Goal: Check status

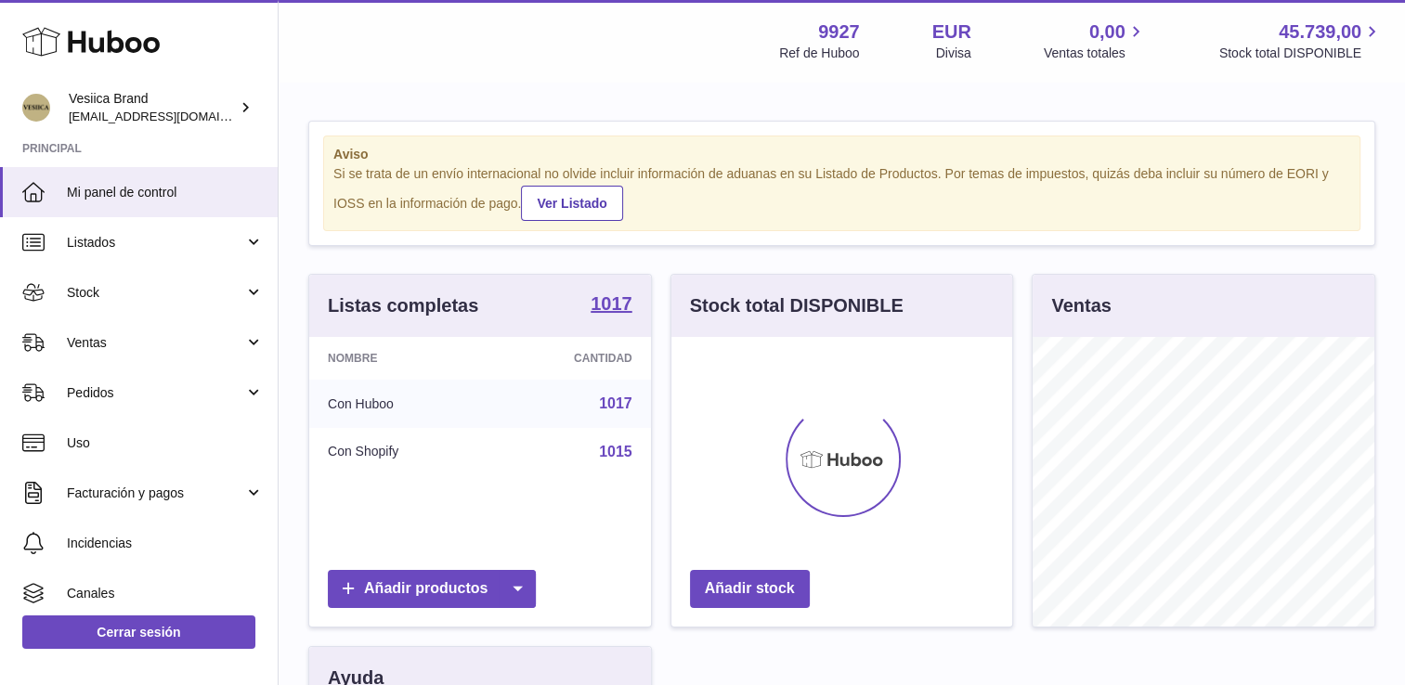
scroll to position [290, 342]
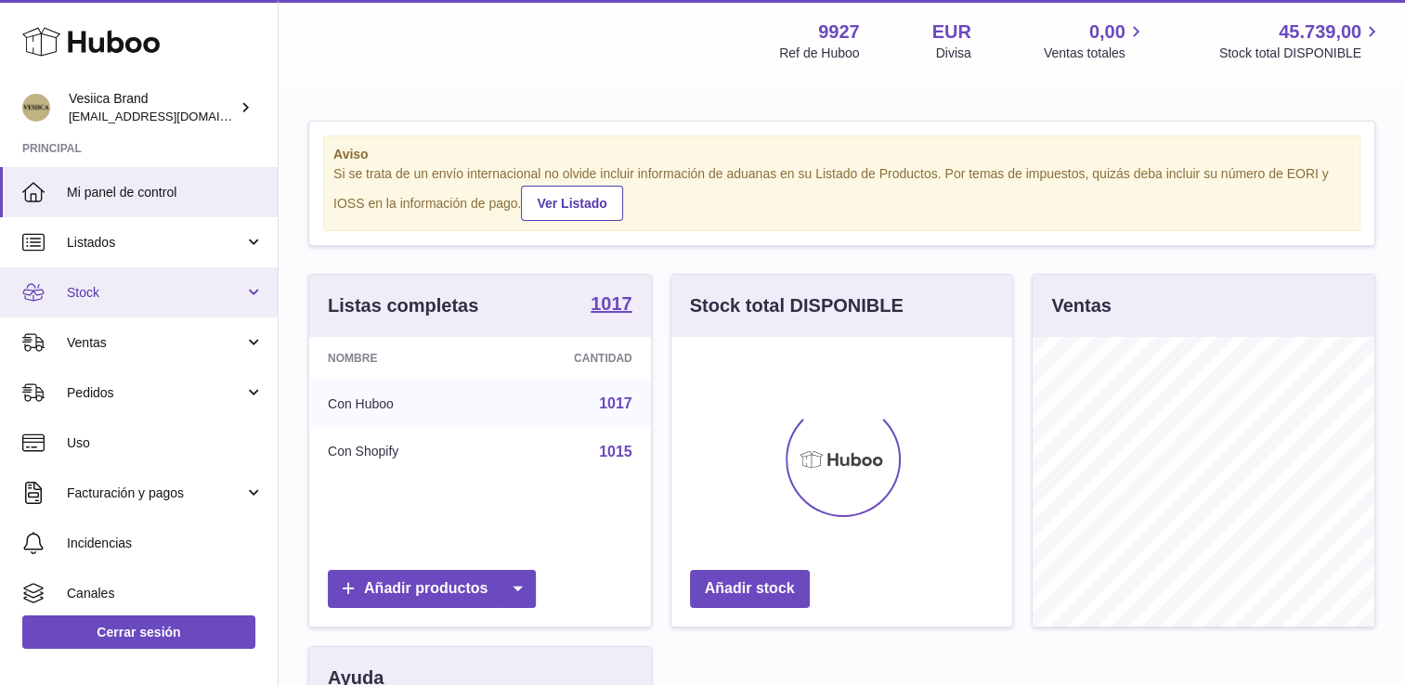
click at [168, 290] on span "Stock" at bounding box center [155, 293] width 177 height 18
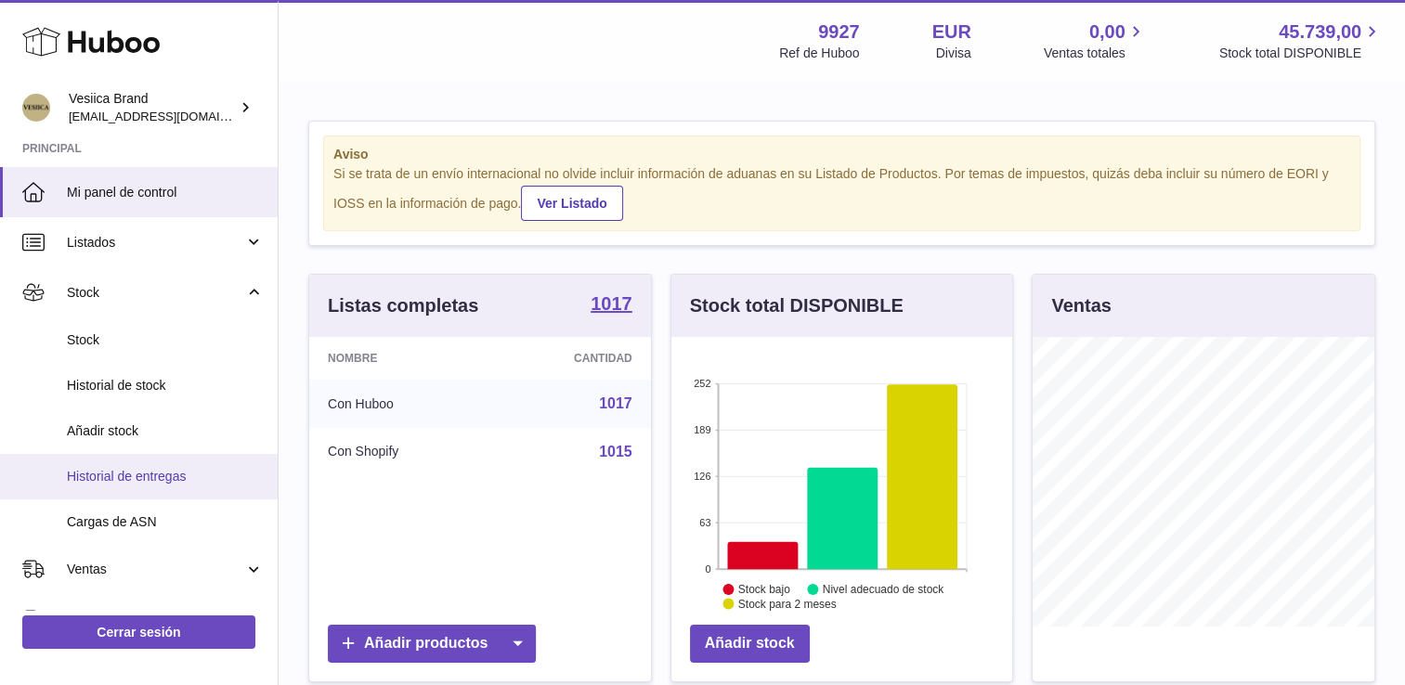
click at [149, 468] on span "Historial de entregas" at bounding box center [165, 477] width 197 height 18
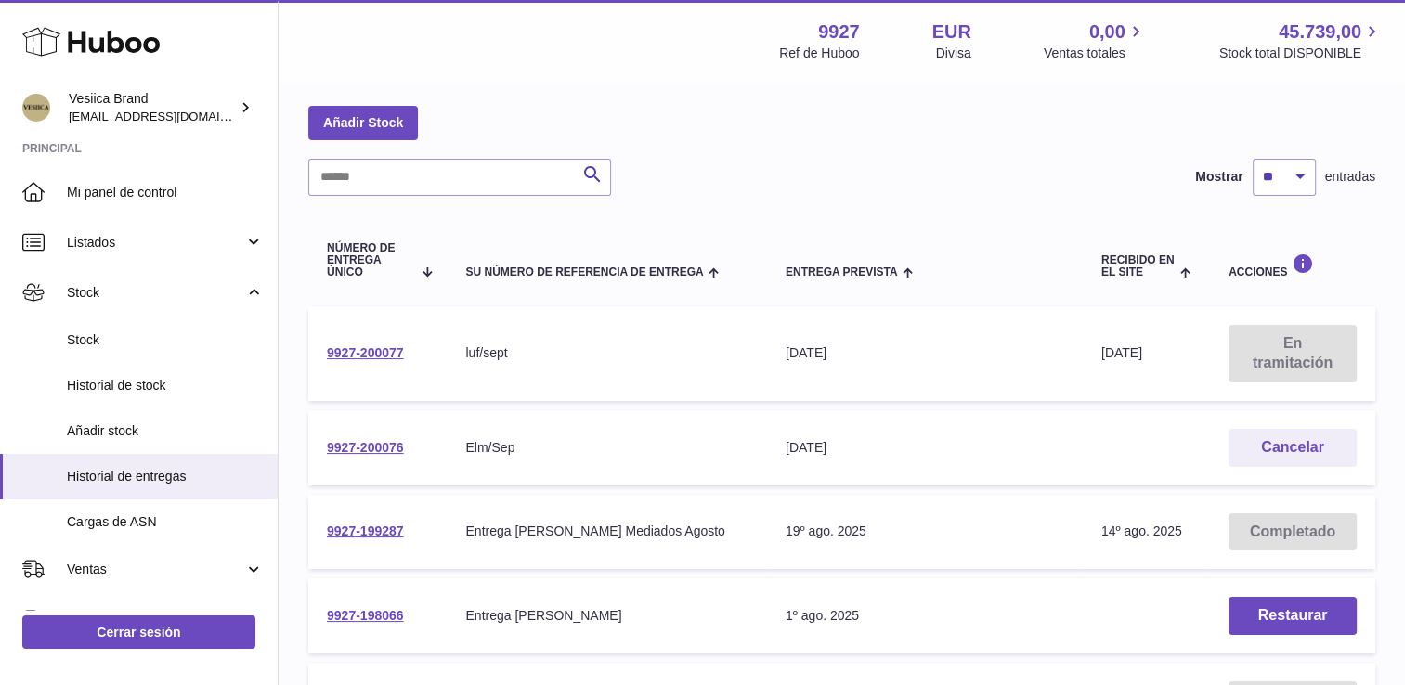
scroll to position [93, 0]
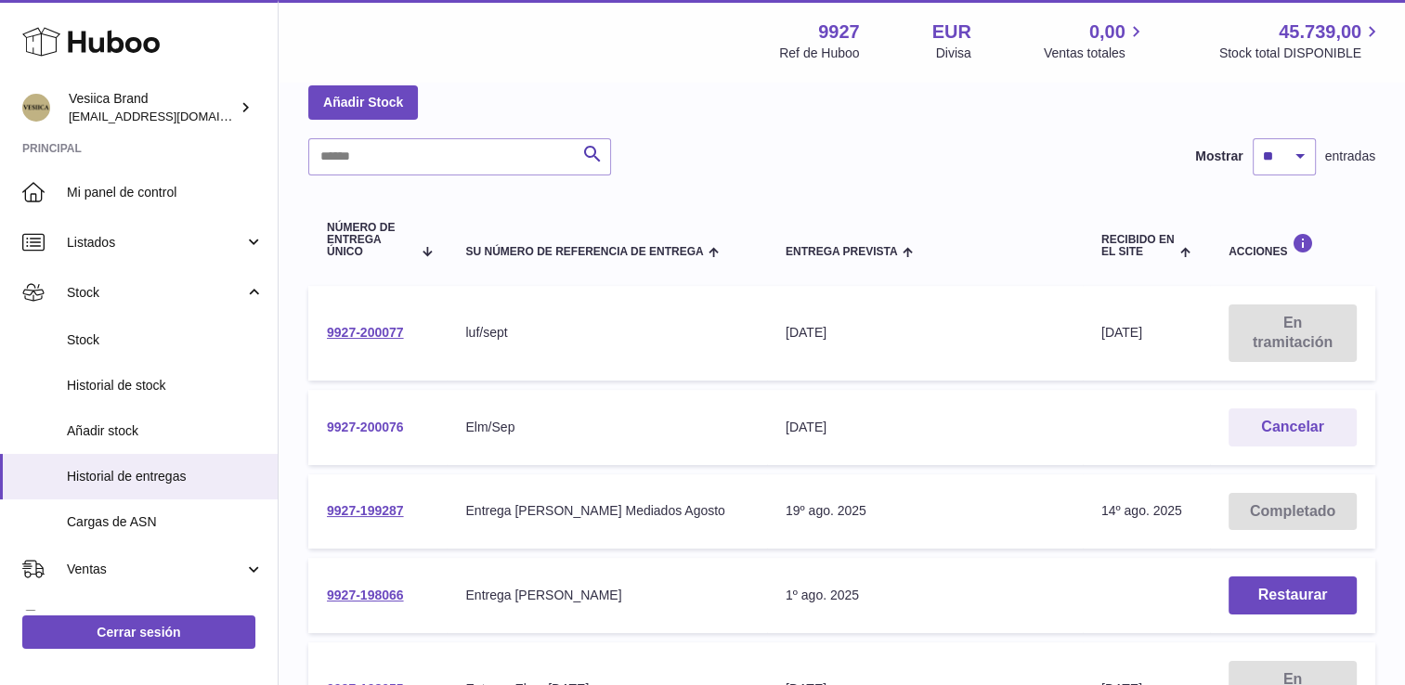
click at [382, 422] on link "9927-200076" at bounding box center [365, 427] width 77 height 15
drag, startPoint x: 419, startPoint y: 430, endPoint x: 321, endPoint y: 433, distance: 97.5
click at [321, 433] on td "9927-200076" at bounding box center [377, 427] width 138 height 75
drag, startPoint x: 321, startPoint y: 433, endPoint x: 351, endPoint y: 433, distance: 29.7
copy link "9927-200076"
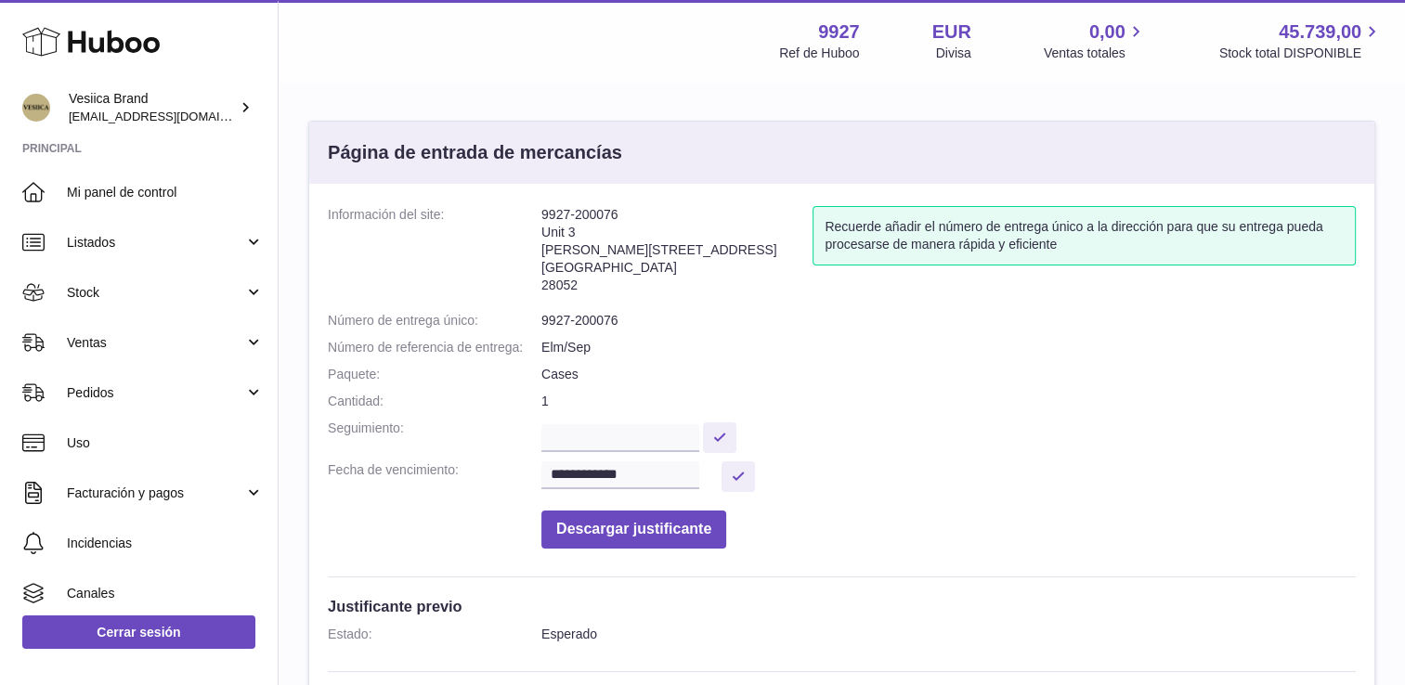
drag, startPoint x: 623, startPoint y: 208, endPoint x: 512, endPoint y: 215, distance: 110.7
click at [512, 215] on dl "**********" at bounding box center [842, 382] width 1028 height 352
